Goal: Navigation & Orientation: Find specific page/section

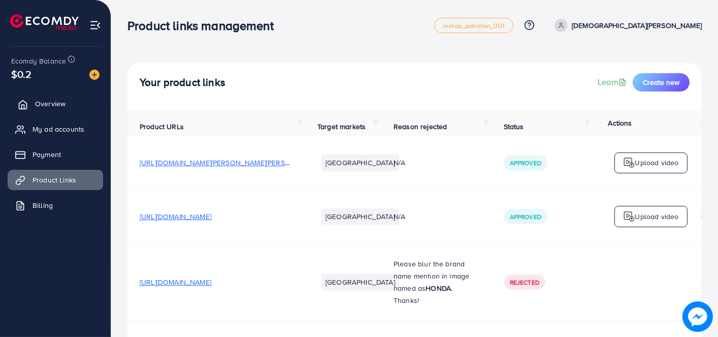
drag, startPoint x: 0, startPoint y: 0, endPoint x: 45, endPoint y: 108, distance: 116.8
click at [45, 108] on span "Overview" at bounding box center [50, 104] width 30 height 10
click at [51, 102] on span "Overview" at bounding box center [50, 104] width 30 height 10
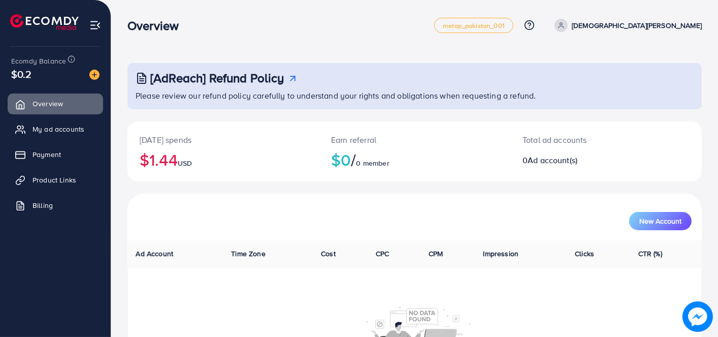
drag, startPoint x: 216, startPoint y: 31, endPoint x: 169, endPoint y: 37, distance: 48.0
click at [169, 36] on div "Overview metap_pakistan_001 Help Center Contact Support Plans and Pricing Term …" at bounding box center [414, 25] width 574 height 28
click at [156, 27] on h3 "Overview" at bounding box center [156, 25] width 59 height 15
click at [126, 16] on div "[AdReach] Refund Policy Please review our refund policy carefully to understand…" at bounding box center [414, 221] width 607 height 443
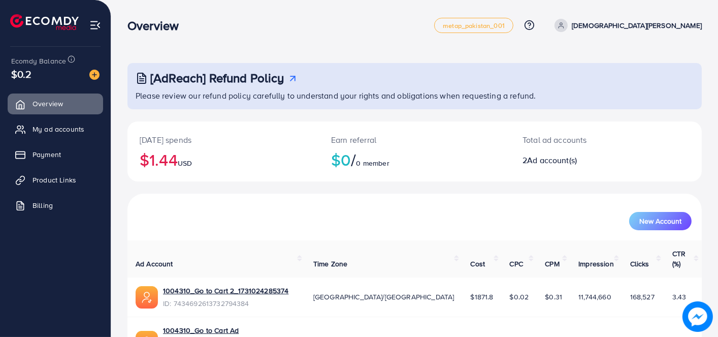
drag, startPoint x: 446, startPoint y: 115, endPoint x: 371, endPoint y: 137, distance: 78.8
click at [375, 135] on p "Earn referral" at bounding box center [414, 140] width 167 height 12
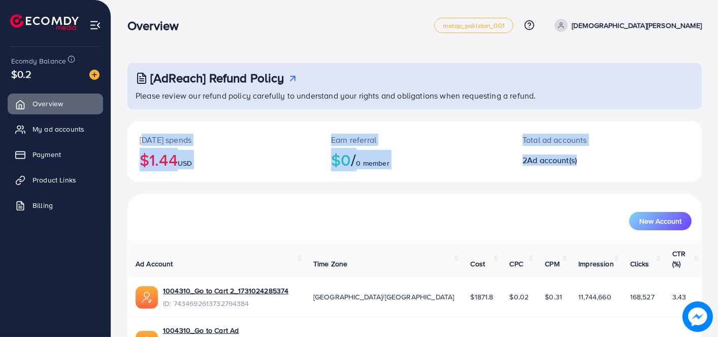
drag, startPoint x: 129, startPoint y: 139, endPoint x: 624, endPoint y: 147, distance: 494.7
click at [624, 147] on div "Today's spends $1.44 USD Earn referral $0 / 0 member Total ad accounts 2 Ad acc…" at bounding box center [414, 151] width 574 height 60
click at [624, 147] on div "Total ad accounts 2 Ad account(s)" at bounding box center [582, 151] width 144 height 60
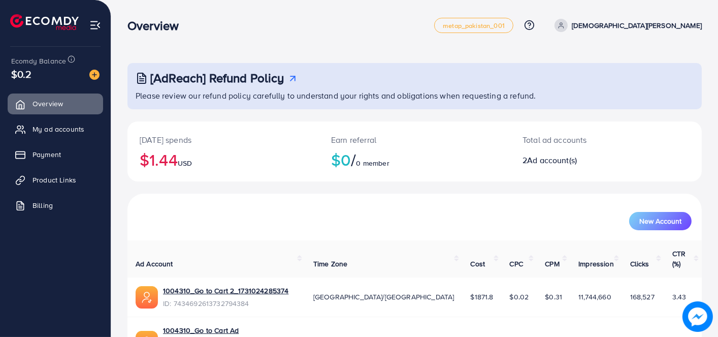
drag, startPoint x: 393, startPoint y: 170, endPoint x: 308, endPoint y: 190, distance: 86.8
click at [312, 187] on div "Today's spends $1.44 USD Earn referral $0 / 0 member Total ad accounts 2 Ad acc…" at bounding box center [414, 157] width 574 height 72
